Goal: Task Accomplishment & Management: Use online tool/utility

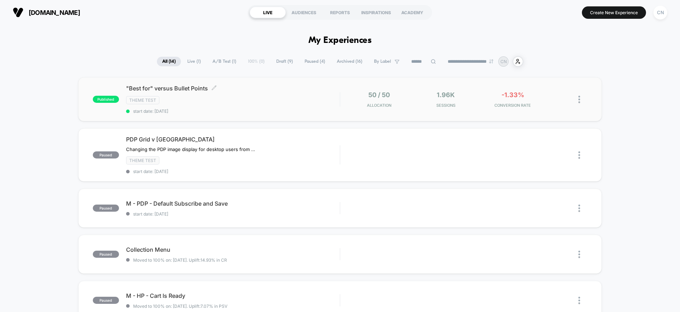
click at [260, 85] on span ""Best for" versus Bullet Points Click to edit experience details" at bounding box center [233, 88] width 214 height 7
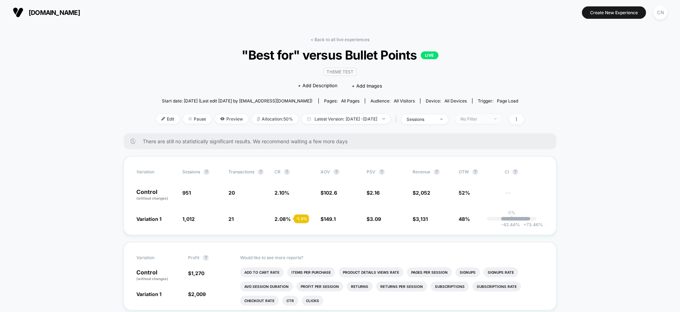
click at [486, 119] on div "No Filter" at bounding box center [475, 118] width 28 height 5
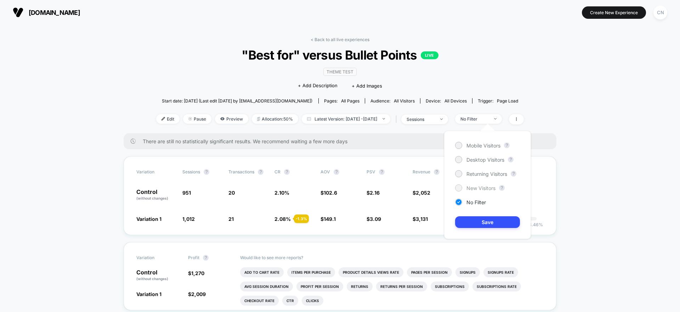
click at [479, 187] on span "New Visitors" at bounding box center [481, 188] width 29 height 6
click at [499, 224] on button "Save" at bounding box center [487, 222] width 65 height 12
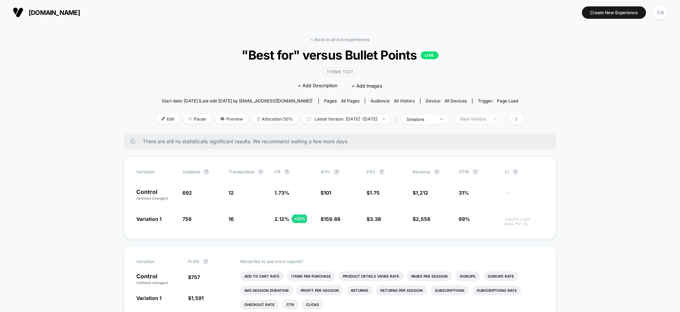
click at [481, 120] on div "New Visitors" at bounding box center [475, 118] width 28 height 5
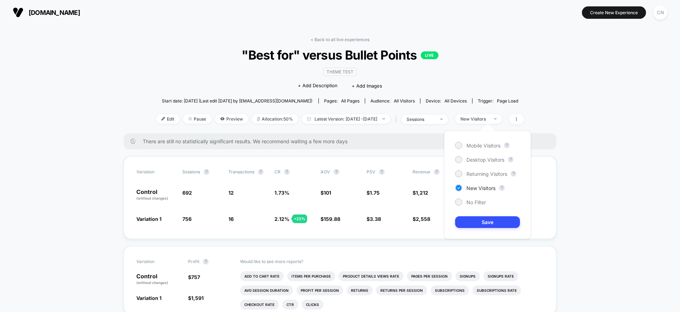
click at [473, 179] on div "Mobile Visitors ? Desktop Visitors ? Returning Visitors ? New Visitors ? No Fil…" at bounding box center [487, 185] width 87 height 108
drag, startPoint x: 473, startPoint y: 176, endPoint x: 488, endPoint y: 216, distance: 42.4
click at [473, 176] on span "Returning Visitors" at bounding box center [487, 174] width 41 height 6
click at [491, 219] on button "Save" at bounding box center [487, 222] width 65 height 12
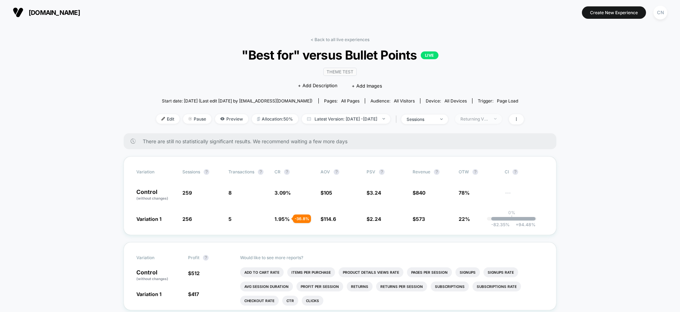
click at [489, 116] on div "Returning Visitors" at bounding box center [475, 118] width 28 height 5
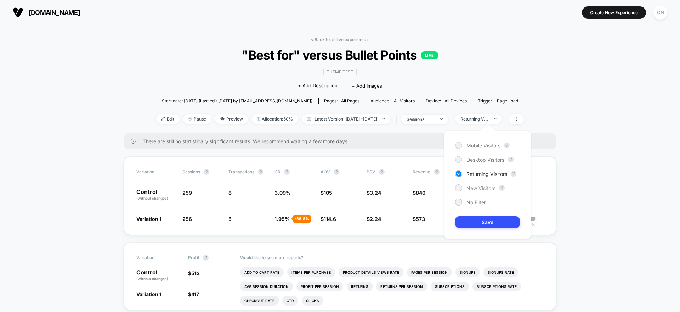
click at [476, 187] on span "New Visitors" at bounding box center [481, 188] width 29 height 6
click at [485, 220] on button "Save" at bounding box center [487, 222] width 65 height 12
